Goal: Check status: Check status

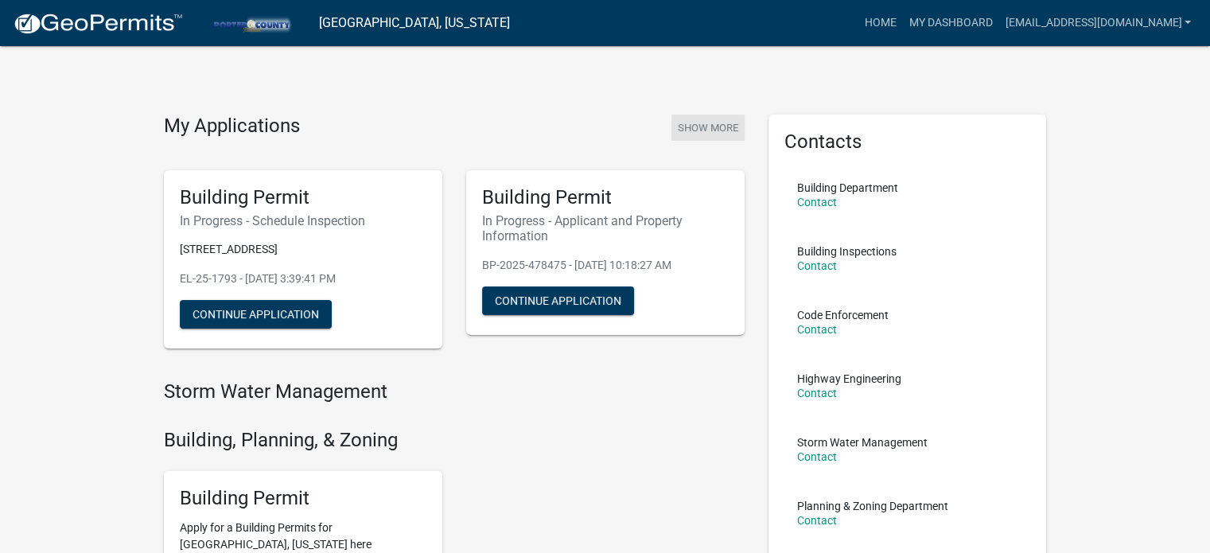
click at [715, 128] on button "Show More" at bounding box center [708, 128] width 73 height 26
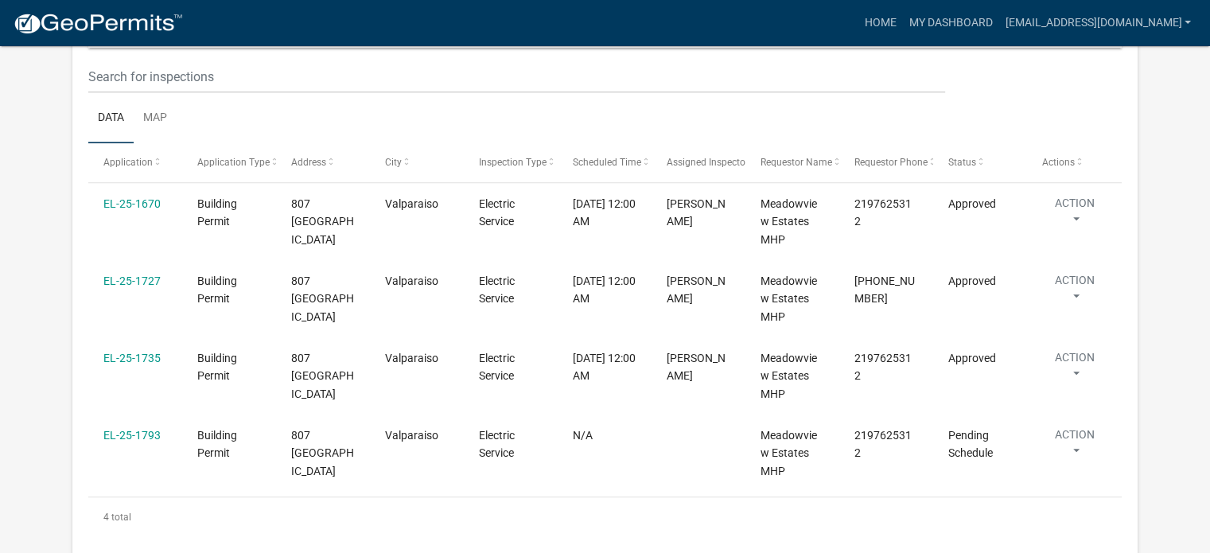
scroll to position [1634, 0]
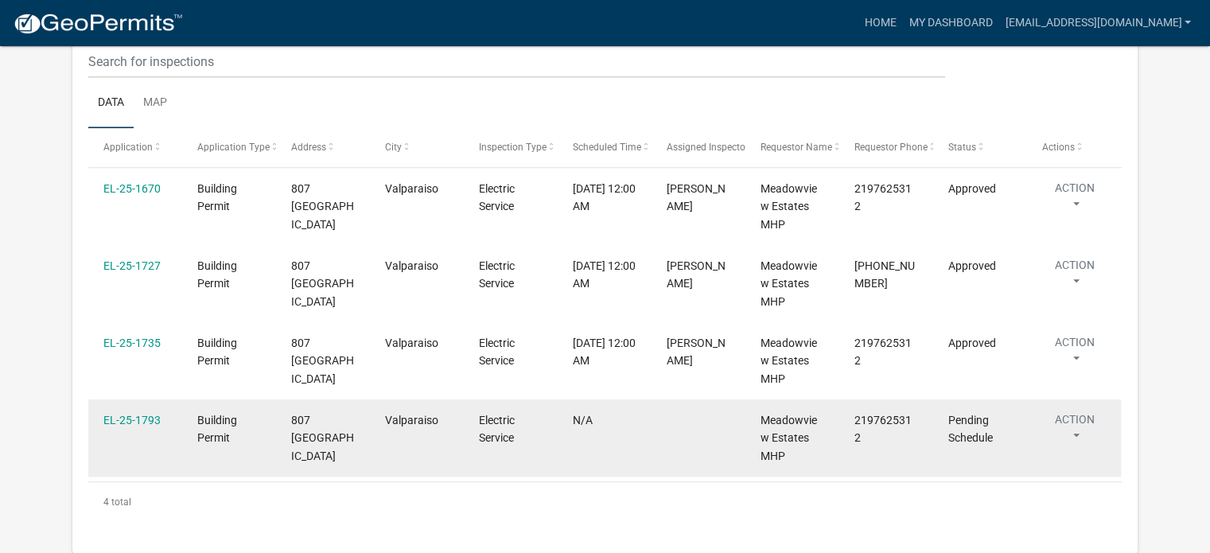
click at [971, 428] on div "Pending Schedule" at bounding box center [981, 429] width 64 height 37
click at [1073, 430] on button "Action" at bounding box center [1075, 431] width 65 height 40
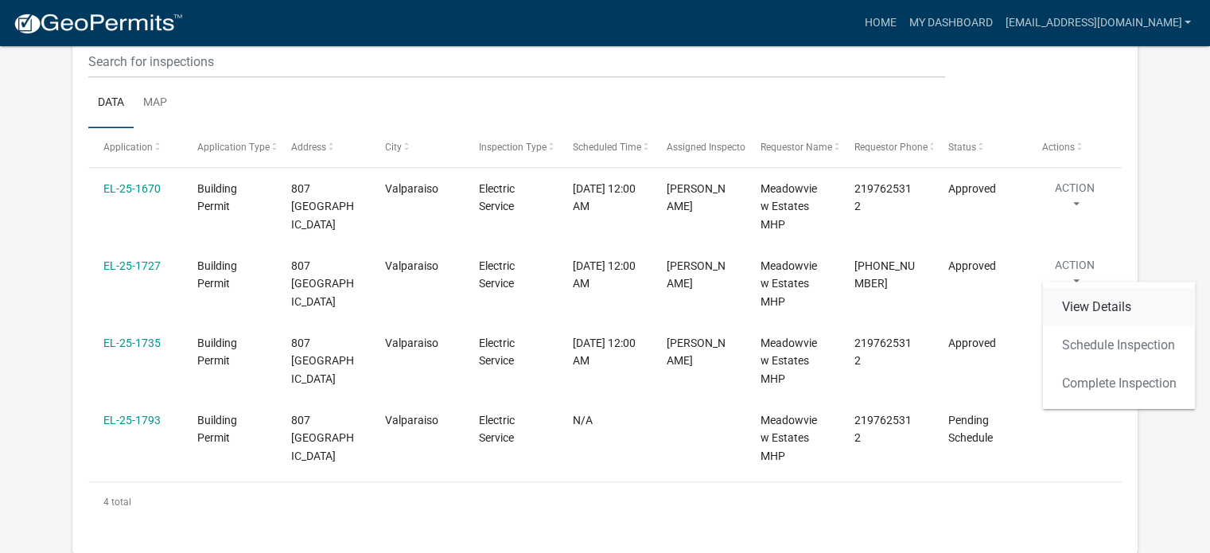
click at [1090, 305] on link "View Details" at bounding box center [1119, 307] width 153 height 38
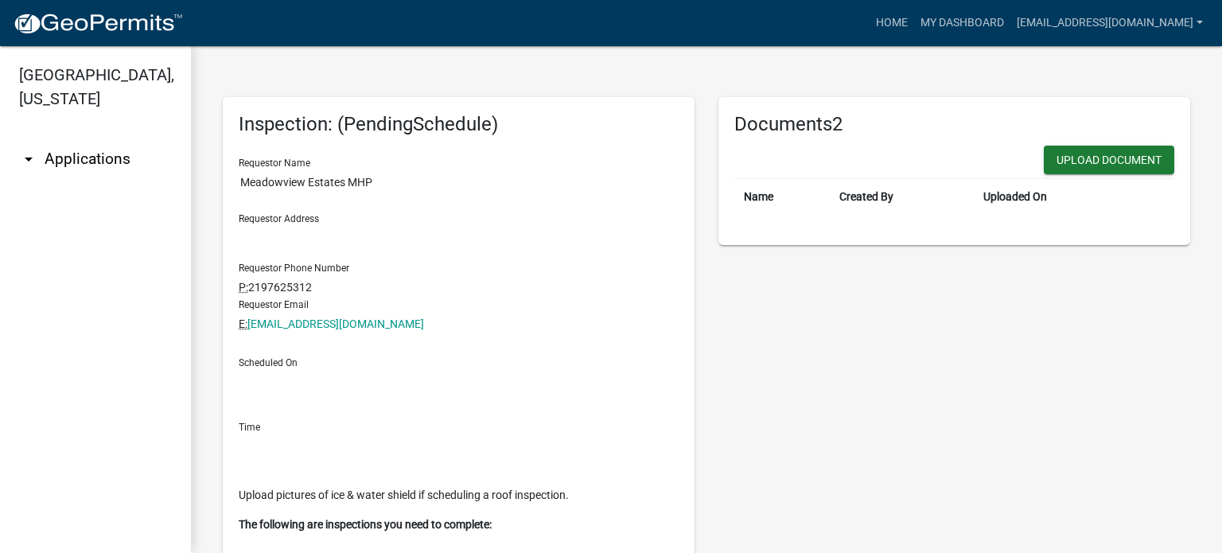
click at [76, 140] on link "arrow_drop_down Applications" at bounding box center [95, 159] width 191 height 38
